Goal: Find specific page/section: Find specific page/section

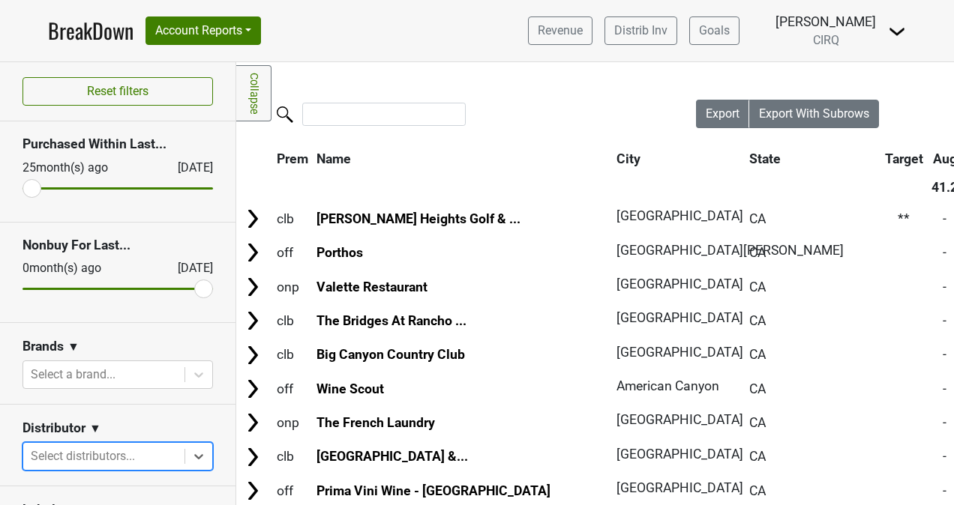
scroll to position [157, 0]
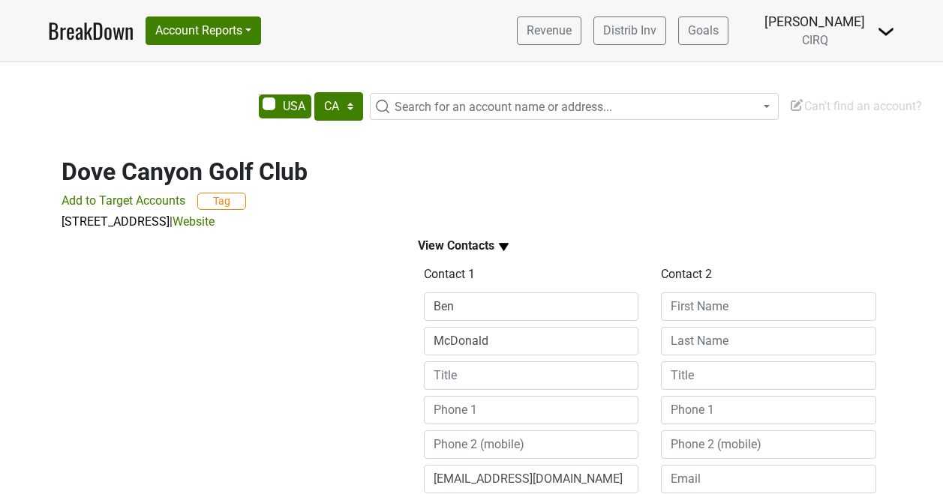
select select "CA"
click at [457, 103] on span "Search for an account name or address..." at bounding box center [502, 107] width 217 height 14
type input "a"
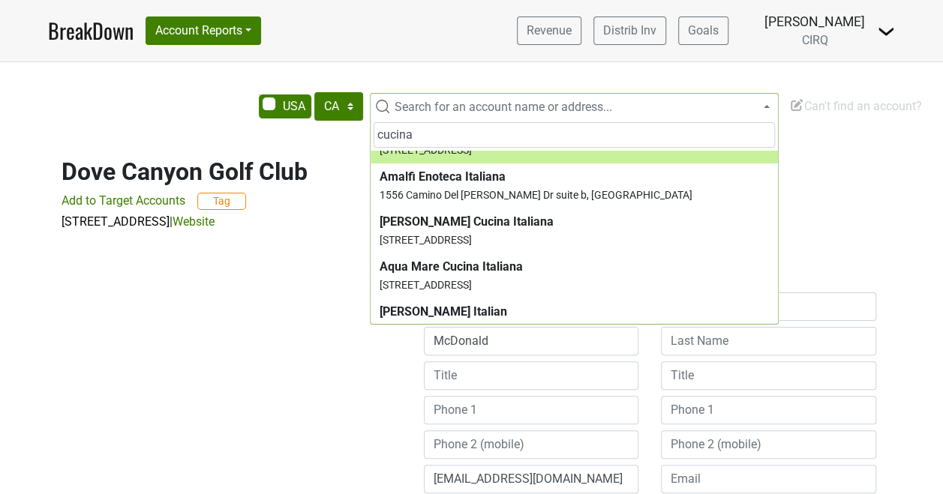
scroll to position [348, 0]
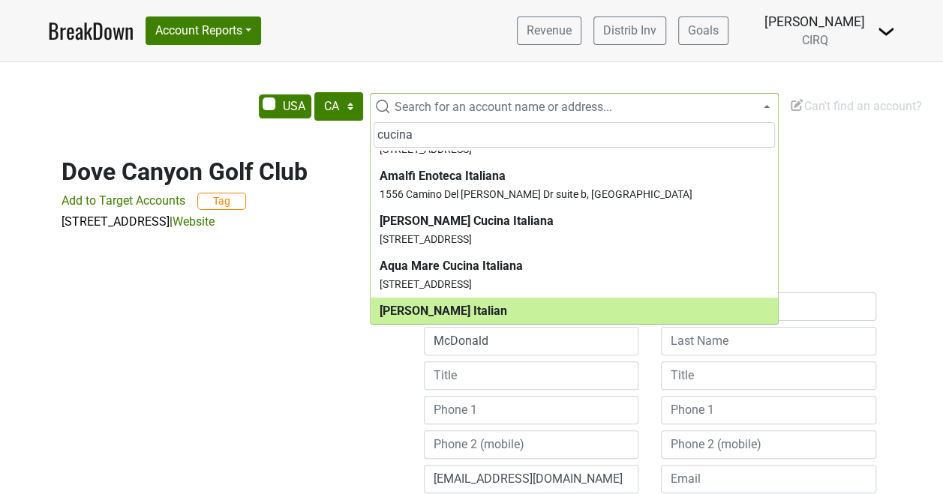
type input "cucina"
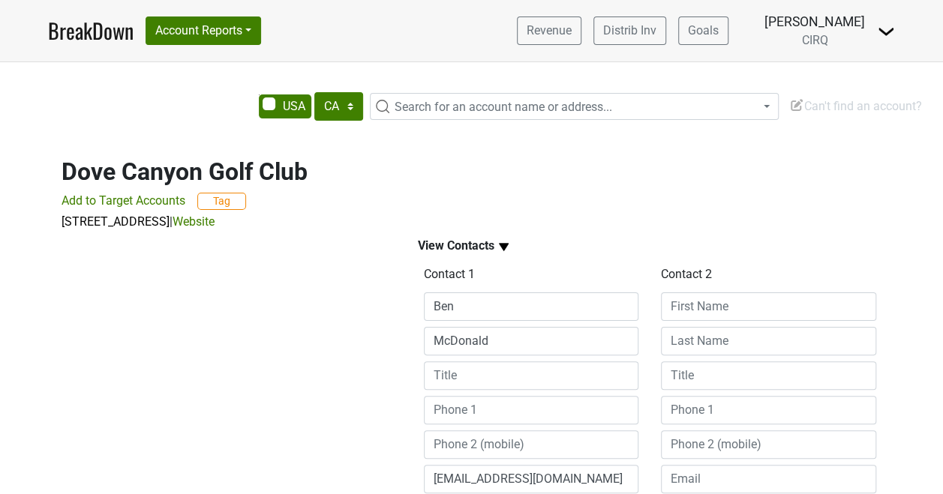
click at [241, 382] on div at bounding box center [222, 482] width 356 height 502
click at [489, 111] on span "Search for an account name or address..." at bounding box center [502, 107] width 217 height 14
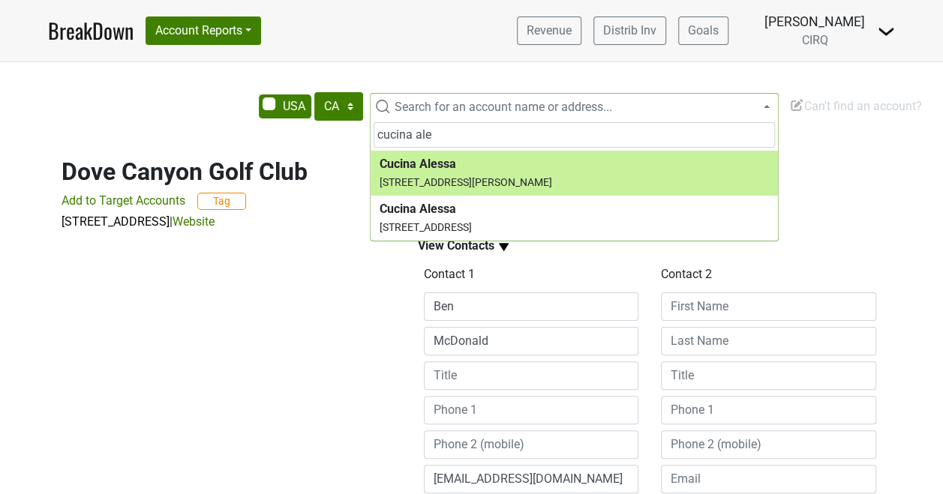
type input "cucina ale"
select select "62357"
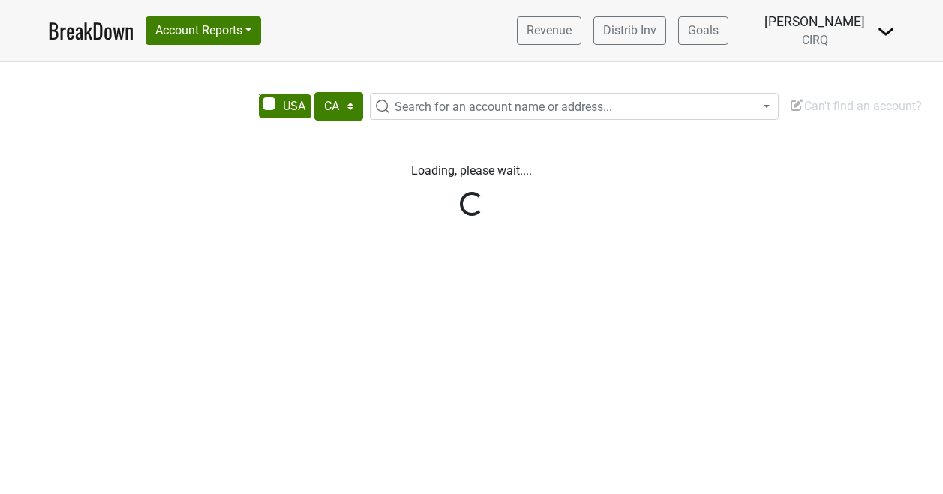
select select "CA"
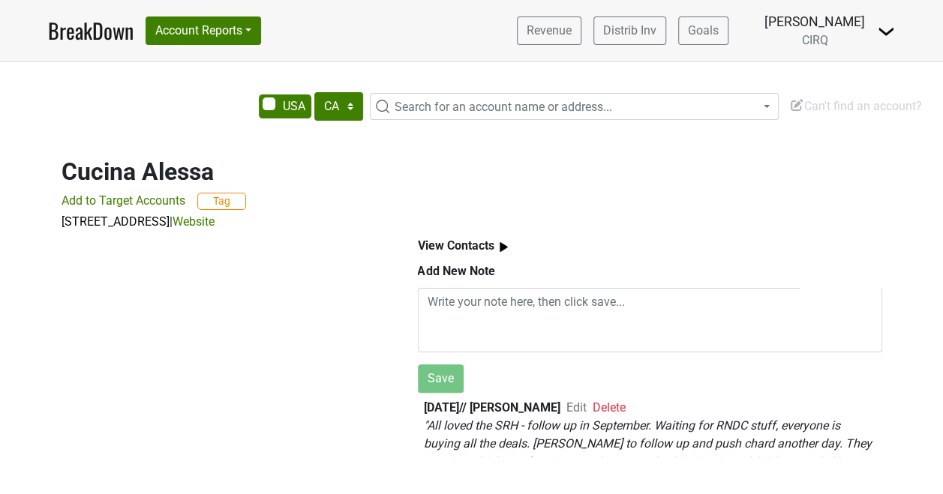
click at [505, 247] on img at bounding box center [503, 247] width 19 height 19
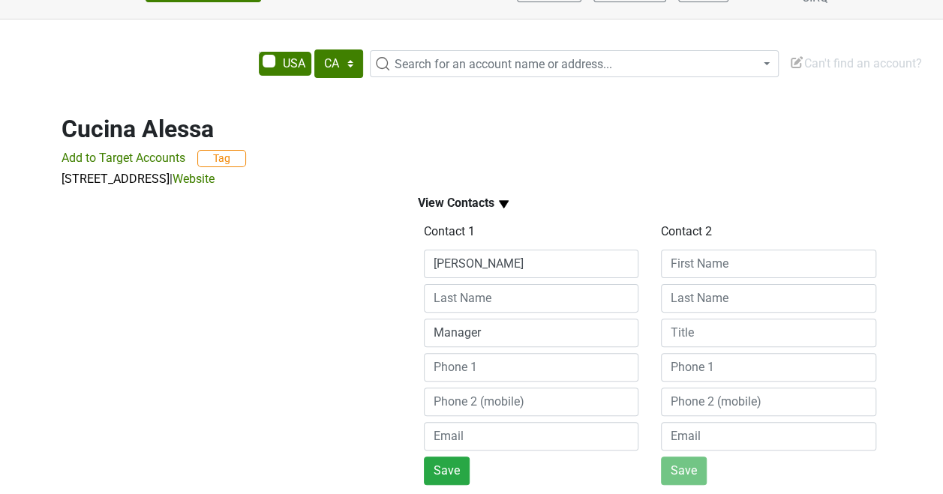
scroll to position [46, 0]
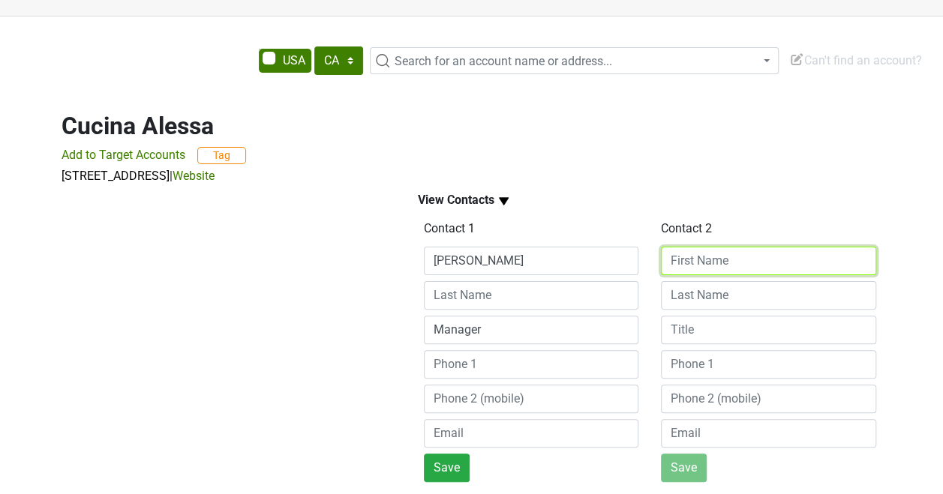
click at [709, 262] on input at bounding box center [768, 261] width 215 height 28
type input "anisa"
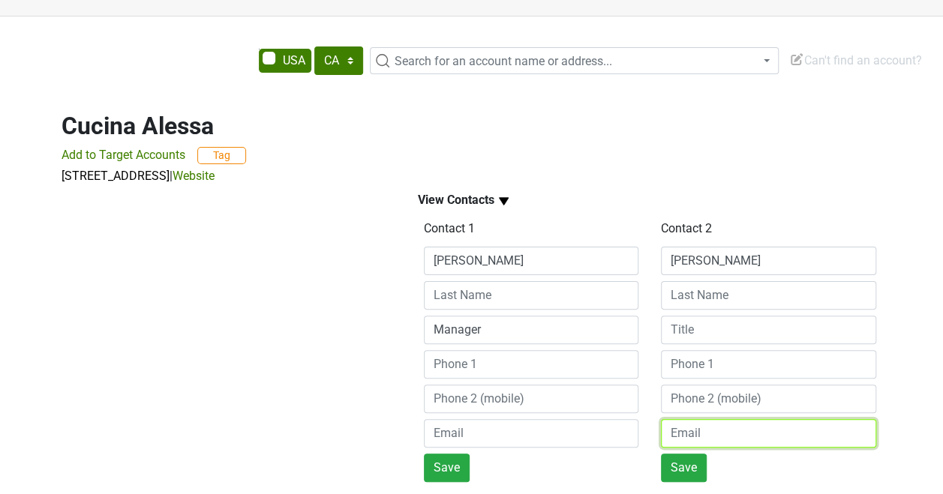
click at [698, 426] on input "email" at bounding box center [768, 433] width 215 height 28
paste input "anisa.cucinaalessa@gmail.com"
type input "anisa.cucinaalessa@gmail.com"
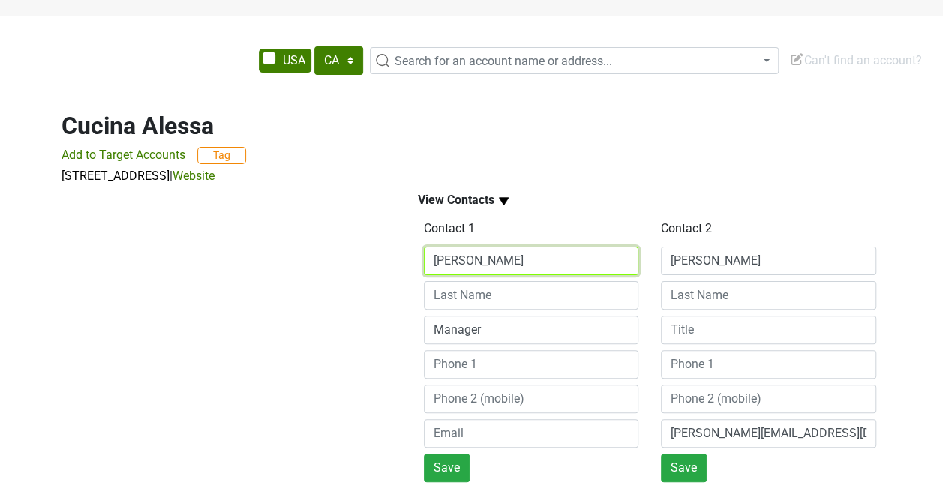
drag, startPoint x: 500, startPoint y: 266, endPoint x: 360, endPoint y: 240, distance: 142.7
click at [360, 240] on div "View Contacts Contact 1 Jeff Manager Save Contact 2 anisa anisa.cucinaalessa@gm…" at bounding box center [471, 436] width 855 height 502
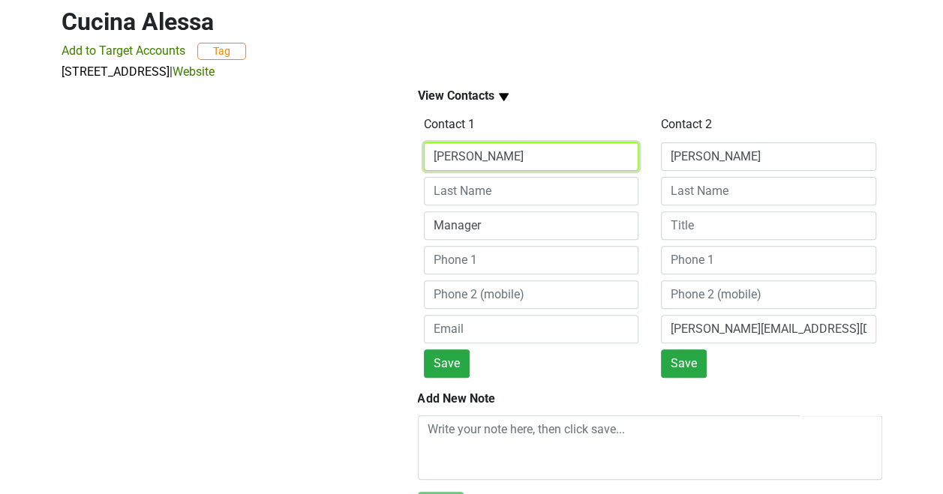
scroll to position [154, 0]
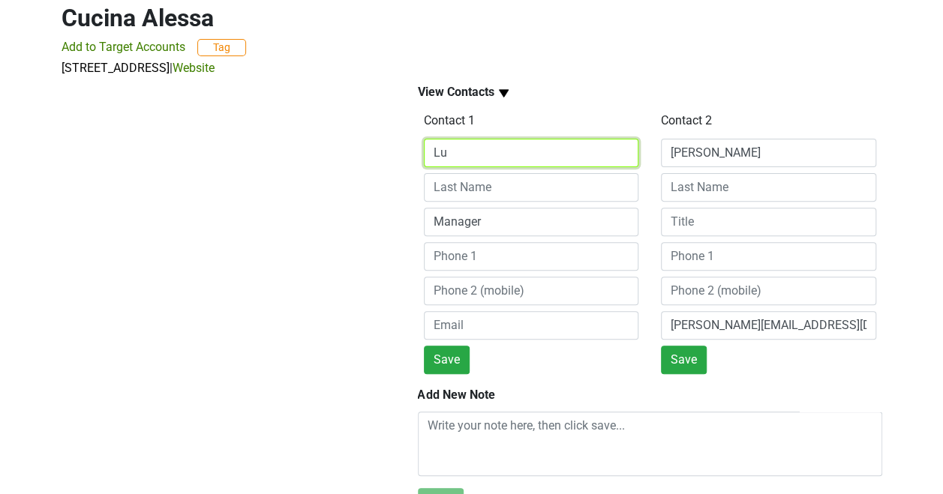
type input "L"
type input "Jeff"
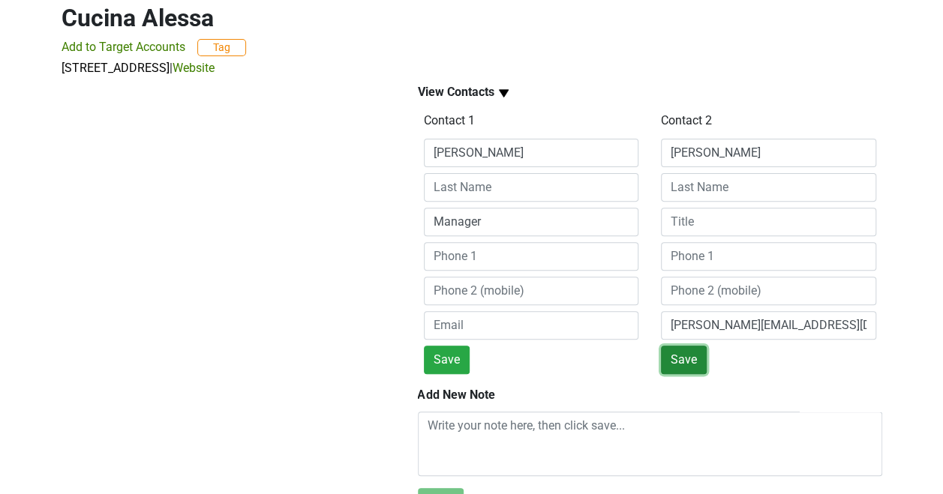
click at [676, 364] on button "Save" at bounding box center [684, 360] width 46 height 28
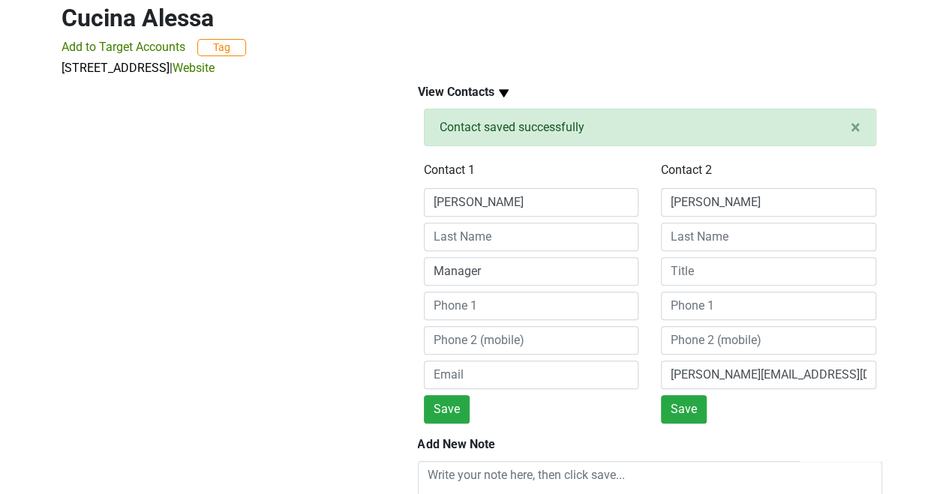
type input "Jeff"
